Goal: Information Seeking & Learning: Learn about a topic

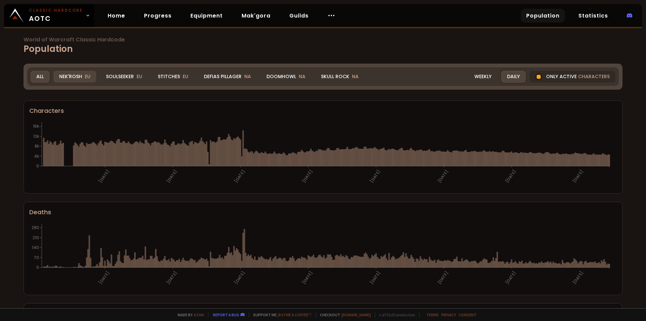
click at [75, 71] on div "Nek'Rosh EU" at bounding box center [75, 77] width 43 height 12
click at [82, 73] on div "Nek'Rosh EU" at bounding box center [75, 77] width 43 height 12
click at [129, 74] on div "Soulseeker EU" at bounding box center [124, 77] width 48 height 12
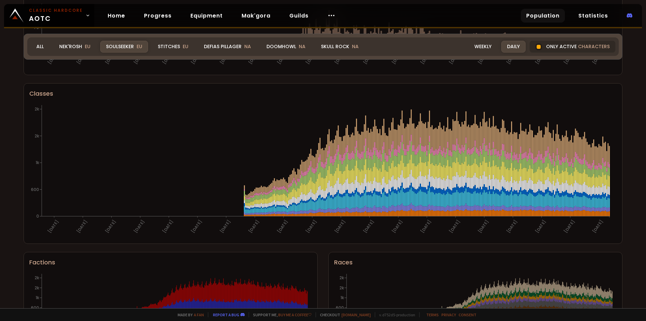
scroll to position [366, 0]
